Goal: Information Seeking & Learning: Learn about a topic

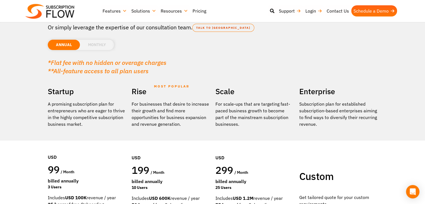
scroll to position [56, 0]
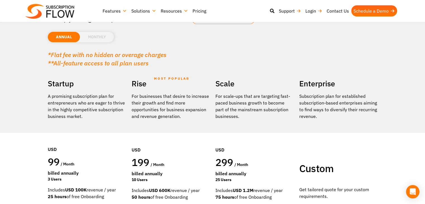
click at [63, 95] on p "A promising subscription plan for entrepreneurs who are eager to thrive in the …" at bounding box center [87, 106] width 78 height 27
click at [63, 99] on p "A promising subscription plan for entrepreneurs who are eager to thrive in the …" at bounding box center [87, 106] width 78 height 27
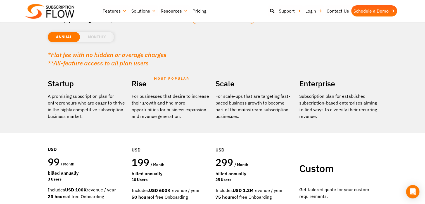
click at [63, 99] on p "A promising subscription plan for entrepreneurs who are eager to thrive in the …" at bounding box center [87, 106] width 78 height 27
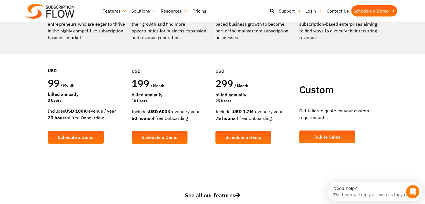
scroll to position [140, 0]
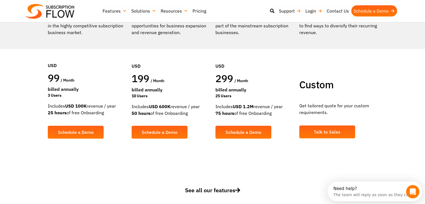
drag, startPoint x: 51, startPoint y: 92, endPoint x: 68, endPoint y: 98, distance: 17.4
click at [68, 98] on div "3 Users" at bounding box center [87, 95] width 78 height 6
click at [75, 106] on strong "USD 100K" at bounding box center [75, 106] width 21 height 6
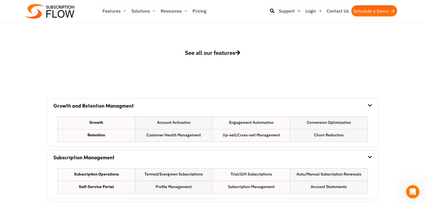
scroll to position [279, 0]
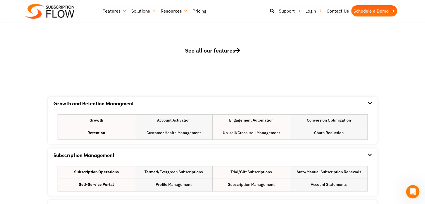
click at [207, 51] on span "See all our features" at bounding box center [212, 51] width 55 height 8
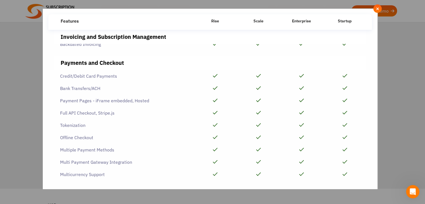
scroll to position [234, 0]
